Goal: Task Accomplishment & Management: Manage account settings

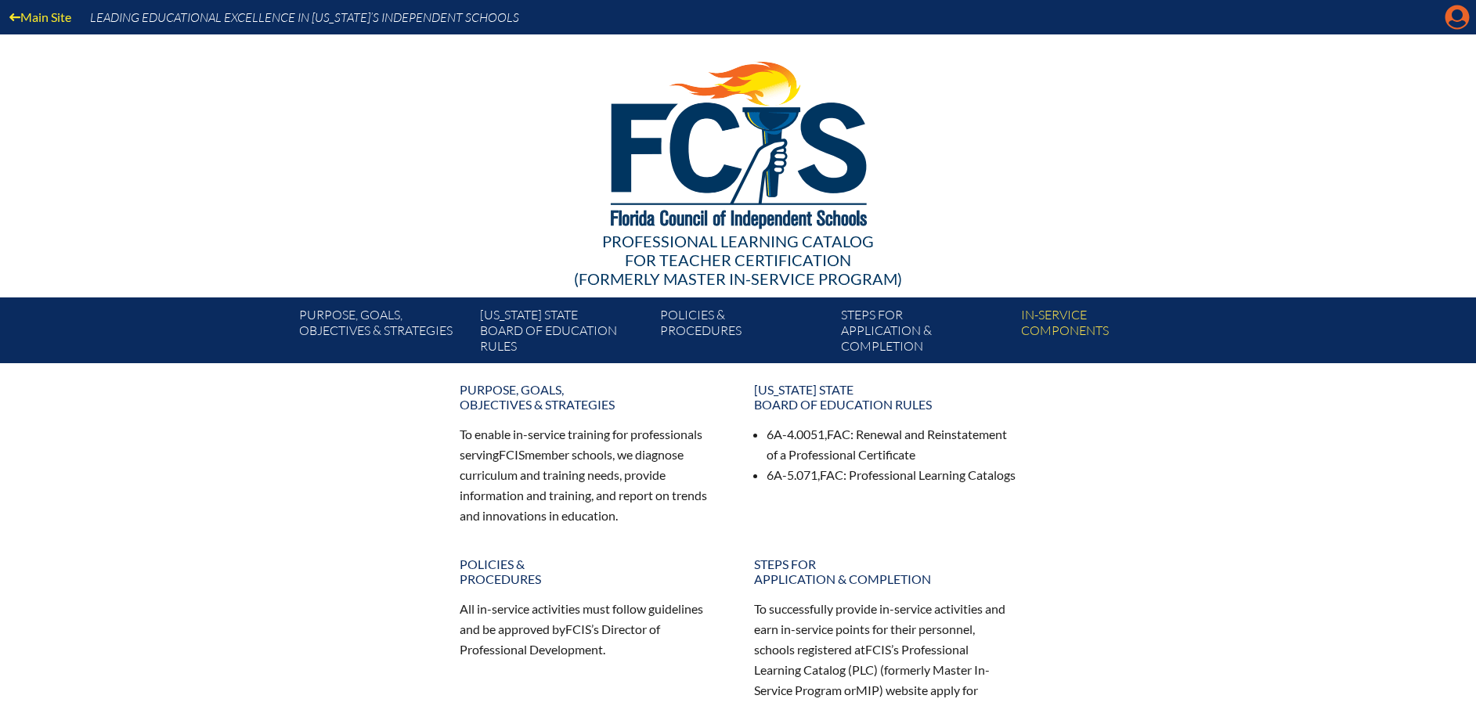
click at [1463, 16] on icon at bounding box center [1458, 17] width 24 height 24
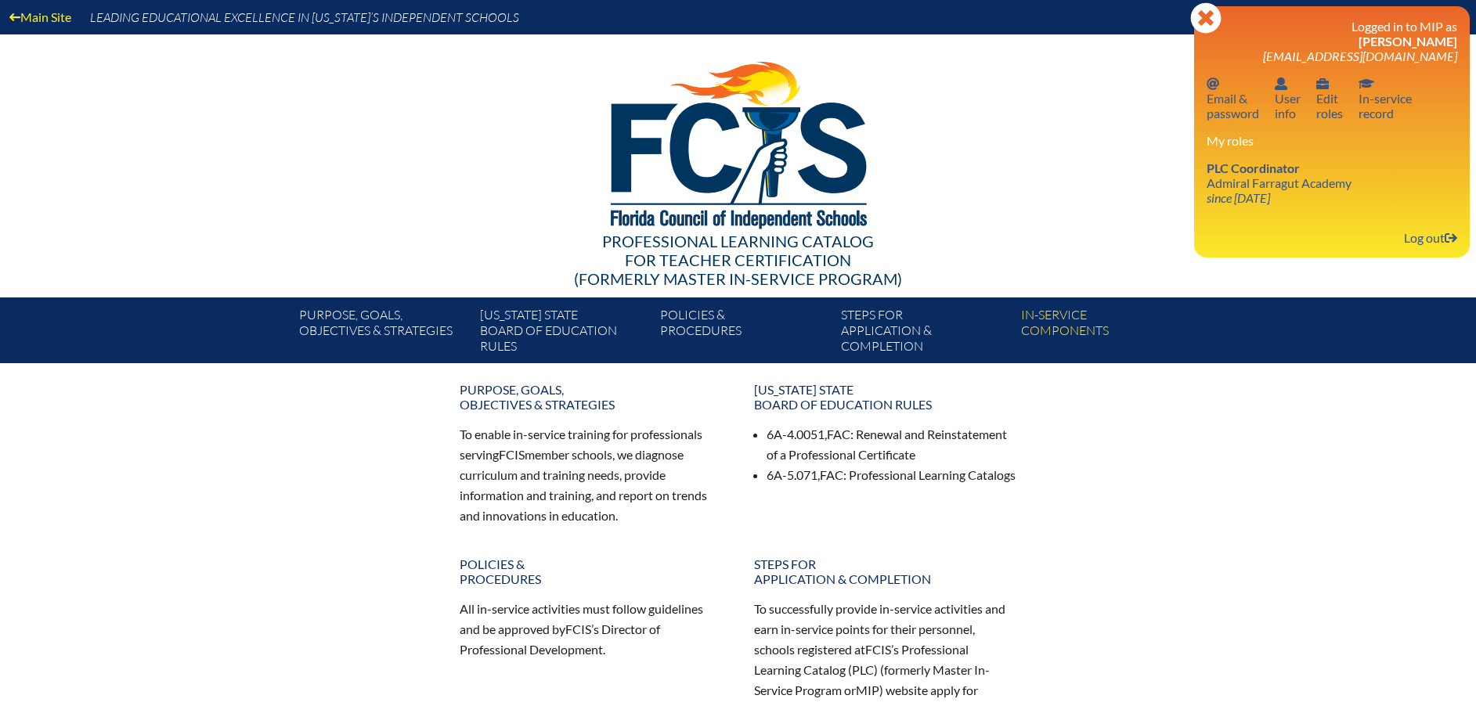
click at [996, 76] on div at bounding box center [738, 142] width 902 height 216
click at [1431, 244] on link "Log out Log out" at bounding box center [1431, 237] width 66 height 21
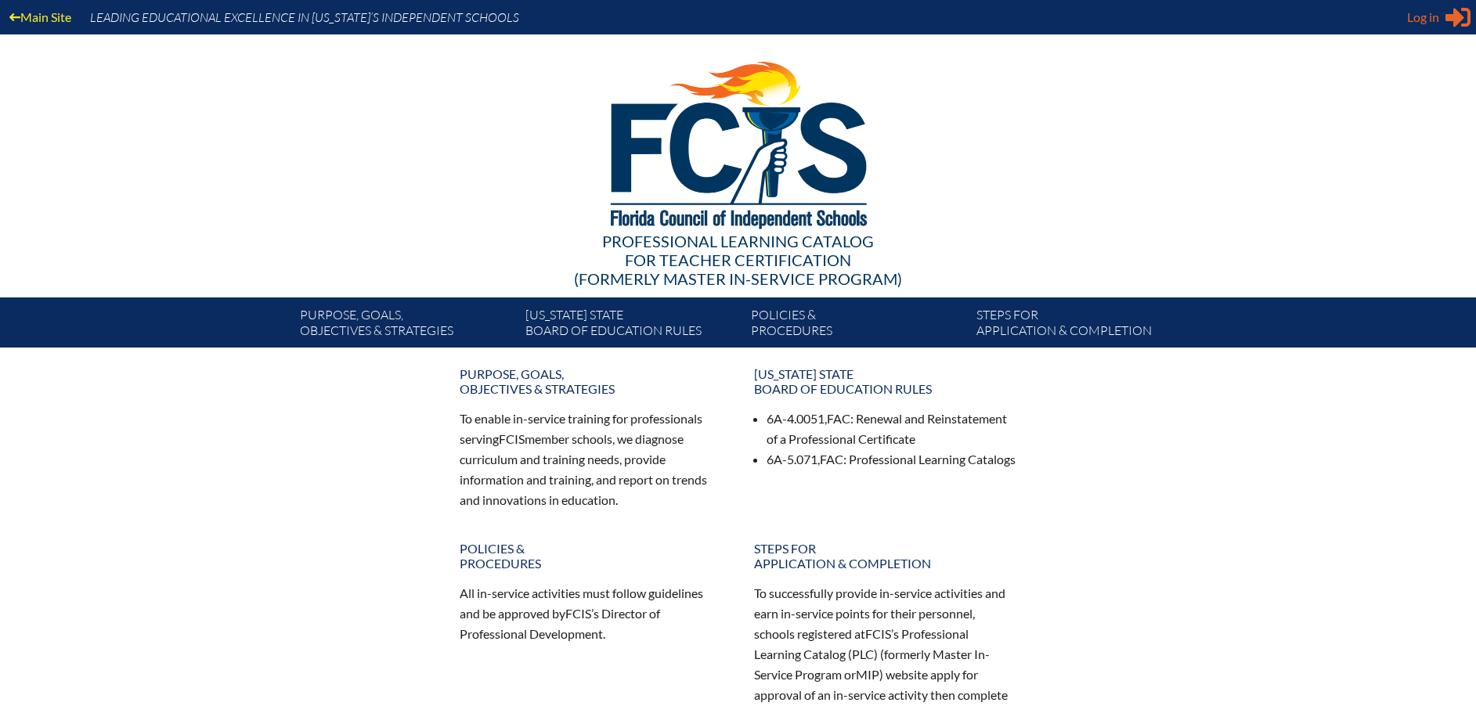
click at [1423, 20] on span "Log in" at bounding box center [1423, 17] width 32 height 19
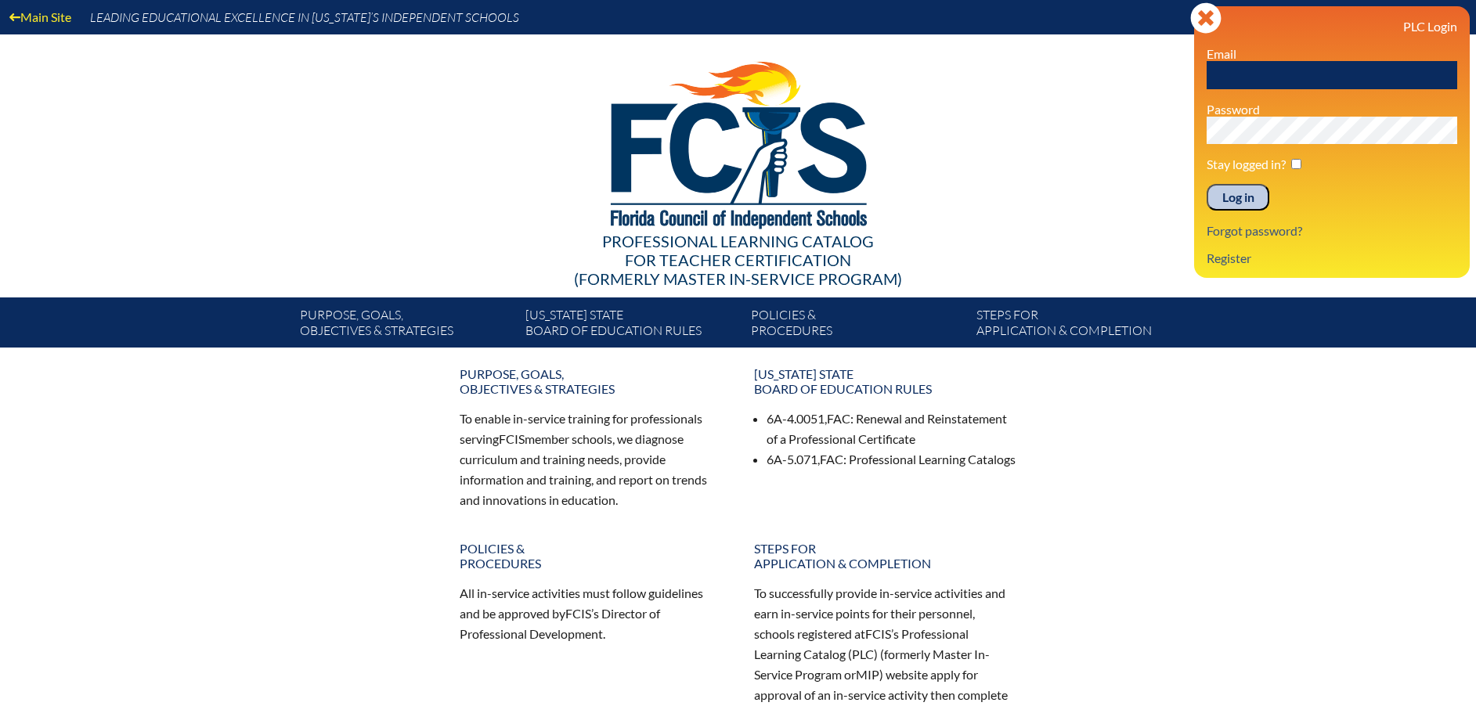
click at [1002, 103] on div at bounding box center [738, 142] width 902 height 216
